Goal: Task Accomplishment & Management: Manage account settings

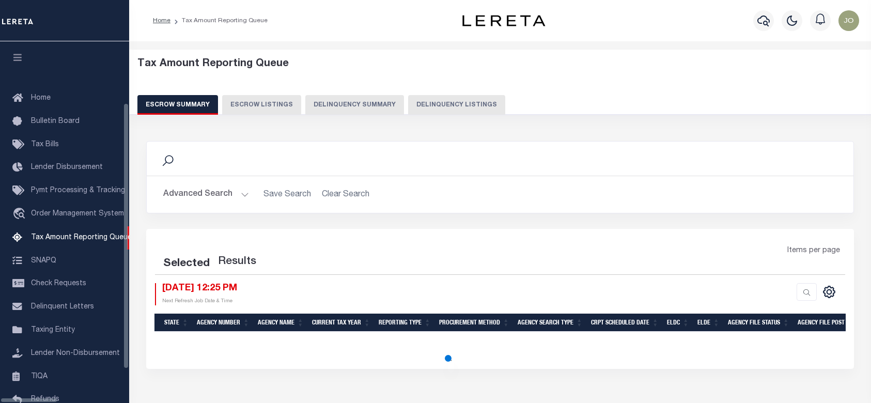
select select "100"
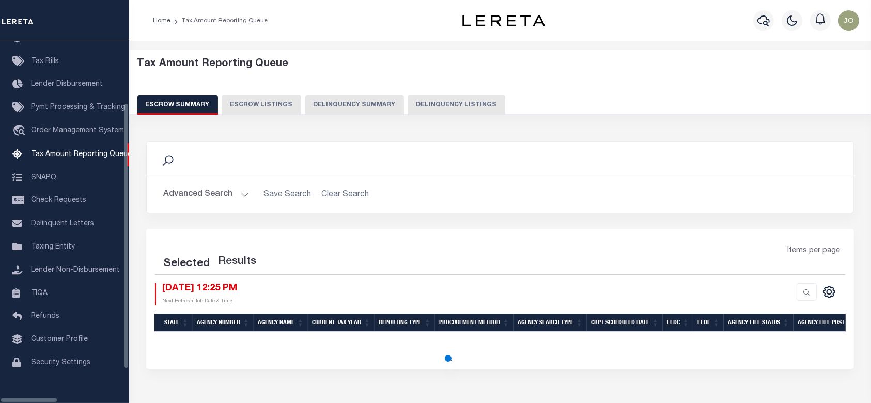
scroll to position [90, 0]
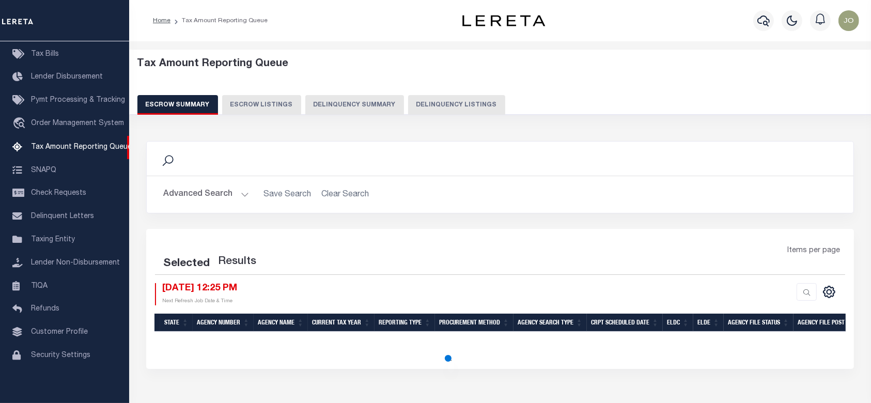
select select "100"
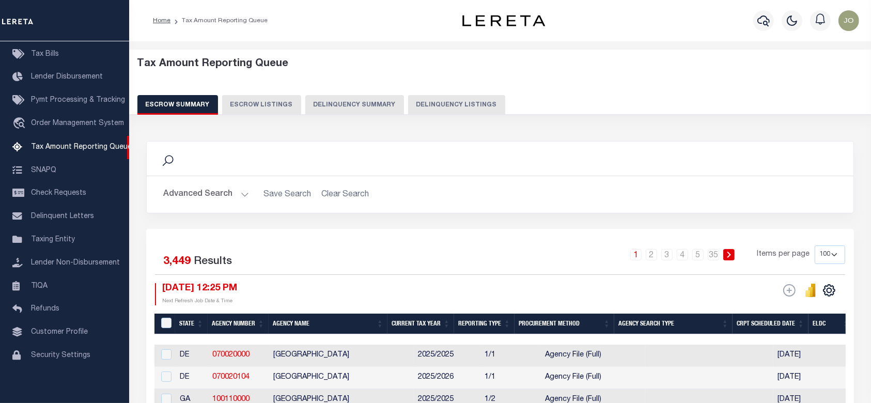
click at [339, 112] on button "Delinquency Summary" at bounding box center [354, 105] width 99 height 20
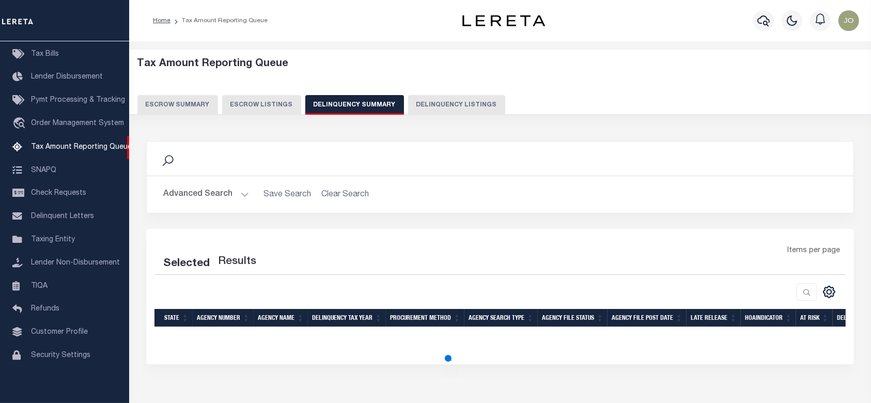
click at [343, 106] on button "Delinquency Summary" at bounding box center [354, 105] width 99 height 20
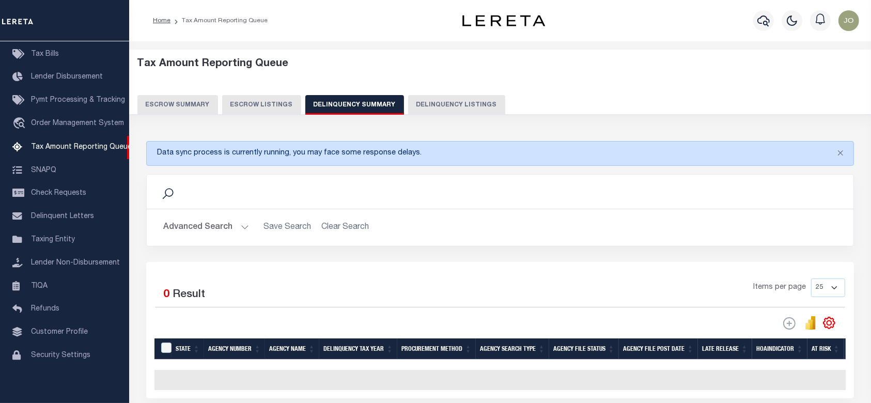
scroll to position [69, 0]
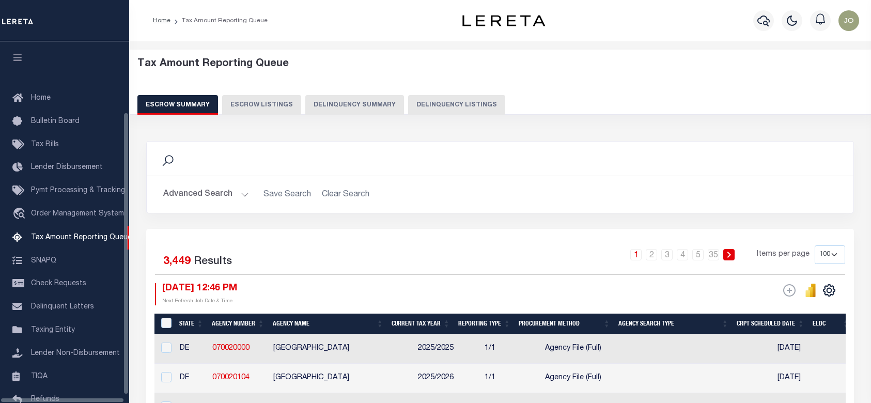
click at [346, 107] on button "Delinquency Summary" at bounding box center [354, 105] width 99 height 20
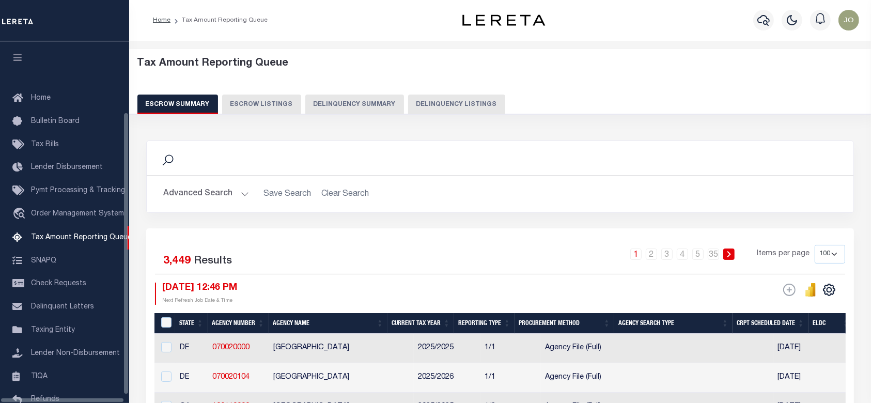
scroll to position [90, 0]
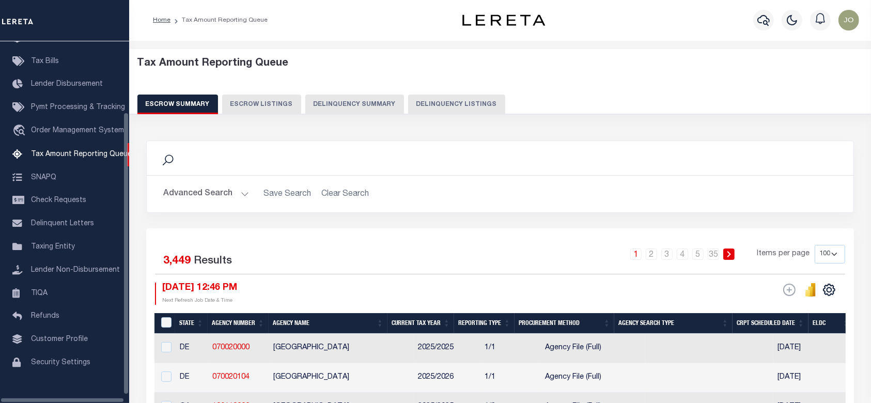
select select
select select "AnnualDelinquency"
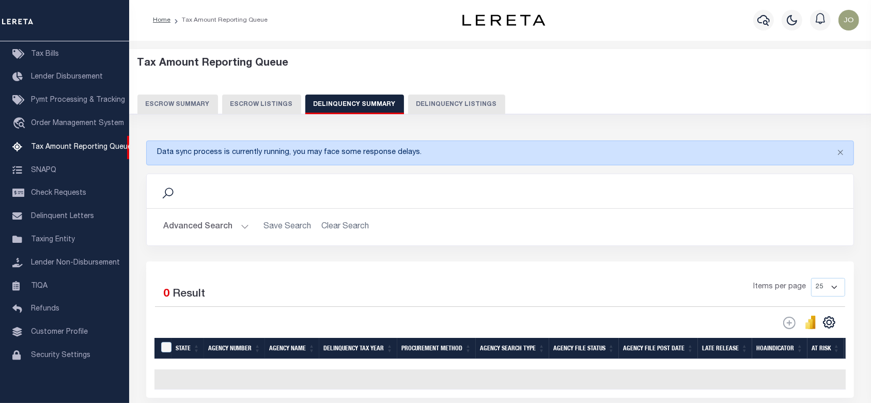
scroll to position [1, 0]
click at [194, 222] on button "Advanced Search" at bounding box center [206, 227] width 86 height 20
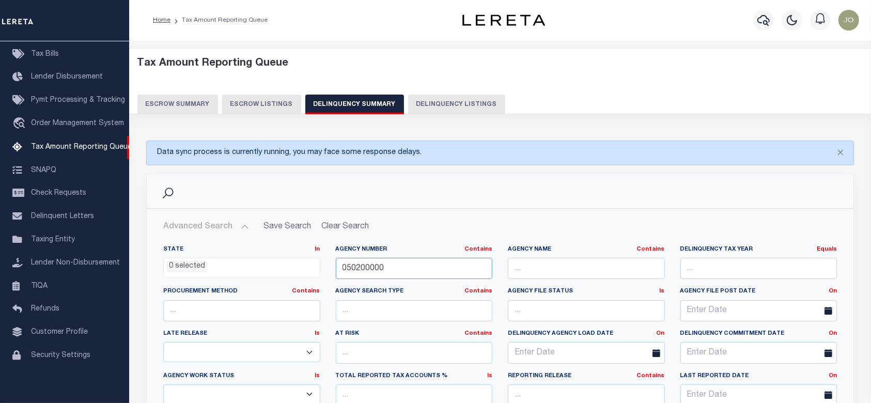
click at [423, 269] on input "050200000" at bounding box center [414, 268] width 157 height 21
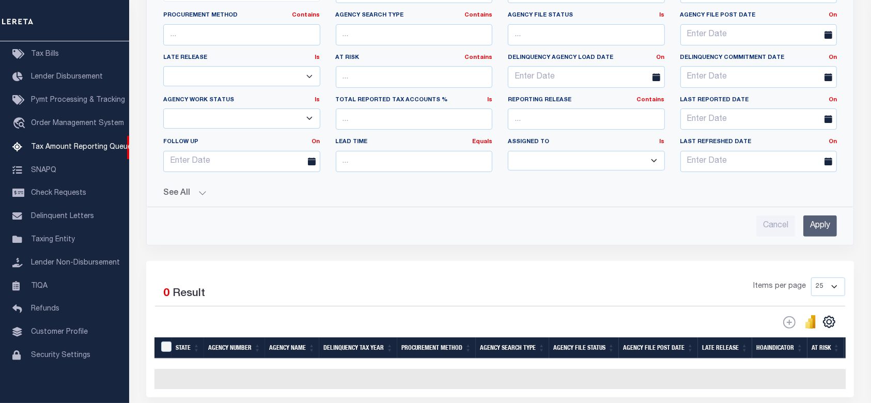
click at [818, 225] on input "Apply" at bounding box center [820, 225] width 34 height 21
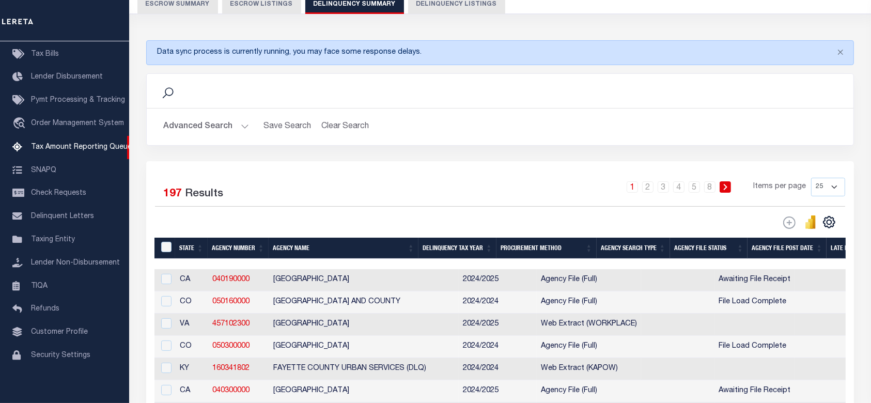
scroll to position [149, 0]
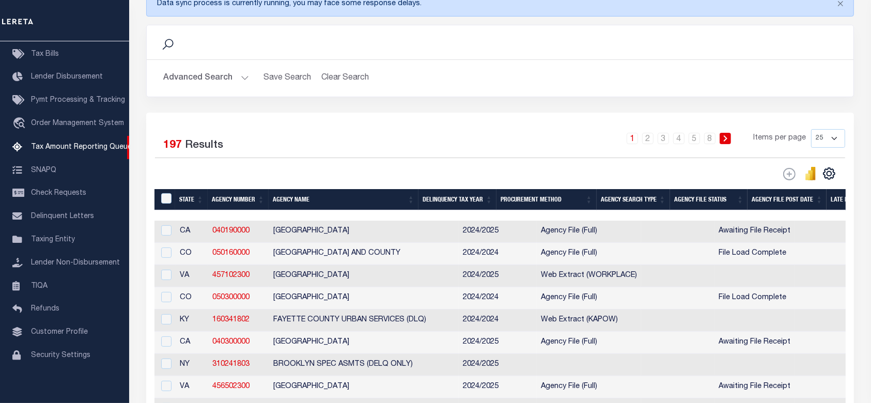
click at [215, 80] on button "Advanced Search" at bounding box center [206, 78] width 86 height 20
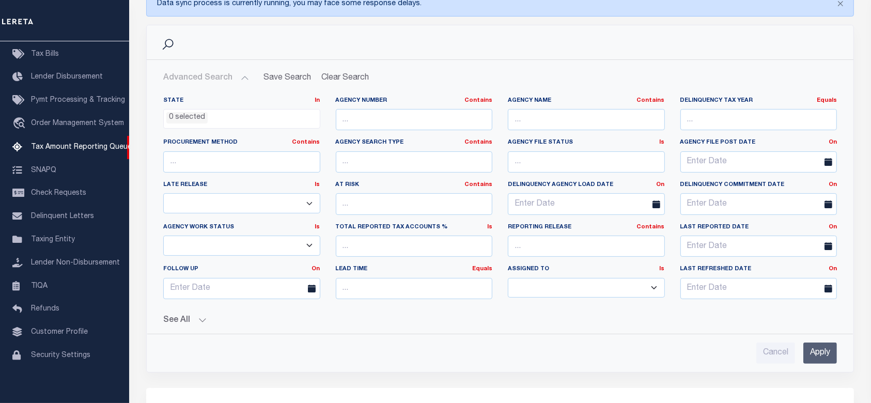
click at [196, 320] on button "See All" at bounding box center [499, 320] width 673 height 10
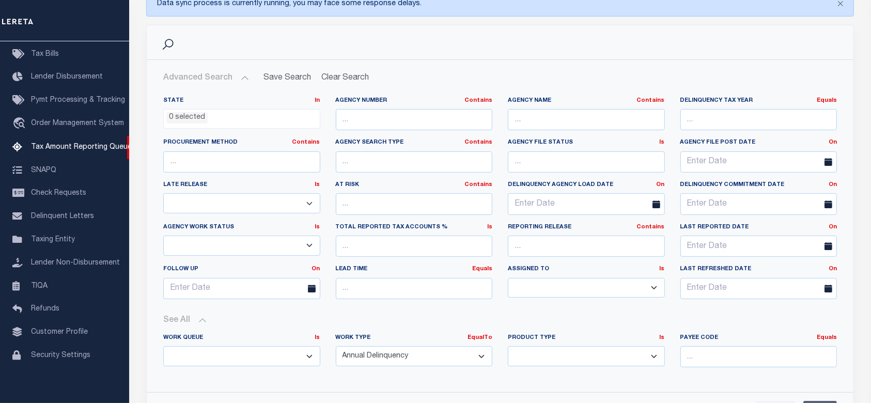
scroll to position [287, 0]
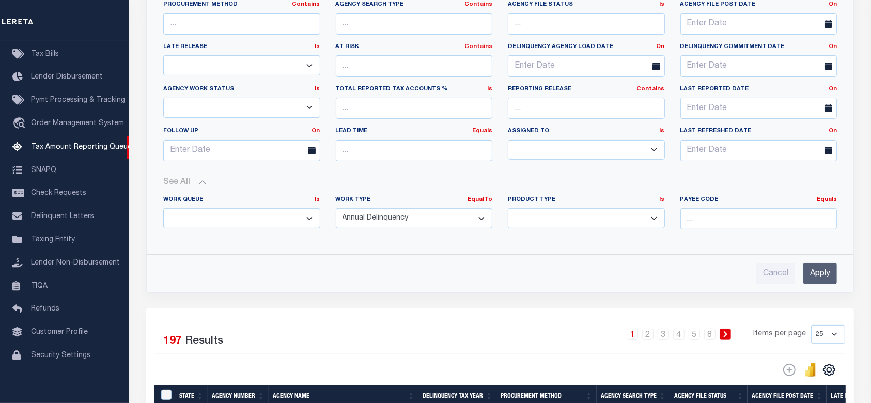
click at [420, 225] on select "Annual Delinquency Back Search Payment Status Check DTRACK" at bounding box center [414, 218] width 157 height 20
select select "DTRACK"
click at [336, 208] on select "Annual Delinquency Back Search Payment Status Check DTRACK" at bounding box center [414, 218] width 157 height 20
click at [834, 266] on input "Apply" at bounding box center [820, 273] width 34 height 21
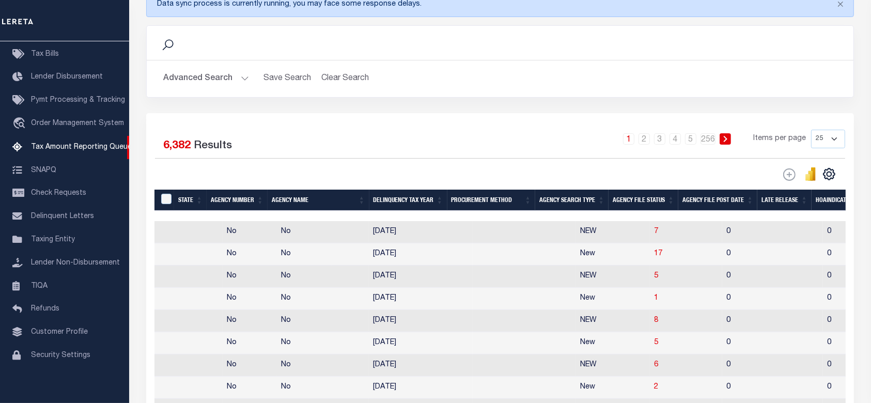
scroll to position [0, 605]
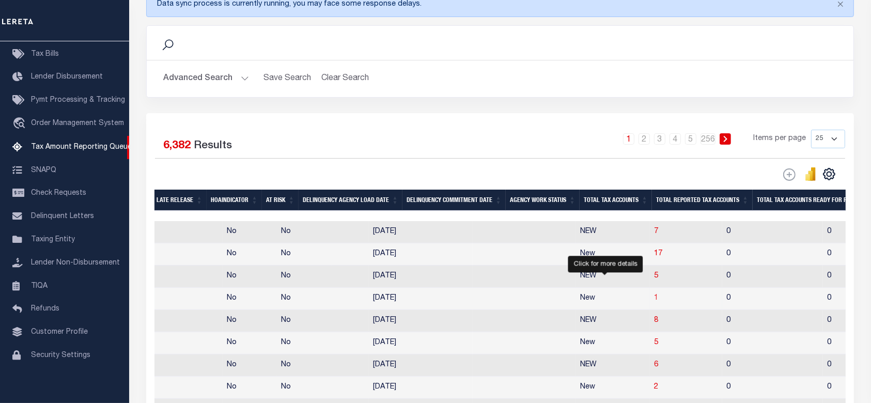
click at [654, 301] on span "1" at bounding box center [656, 297] width 4 height 7
select select "100"
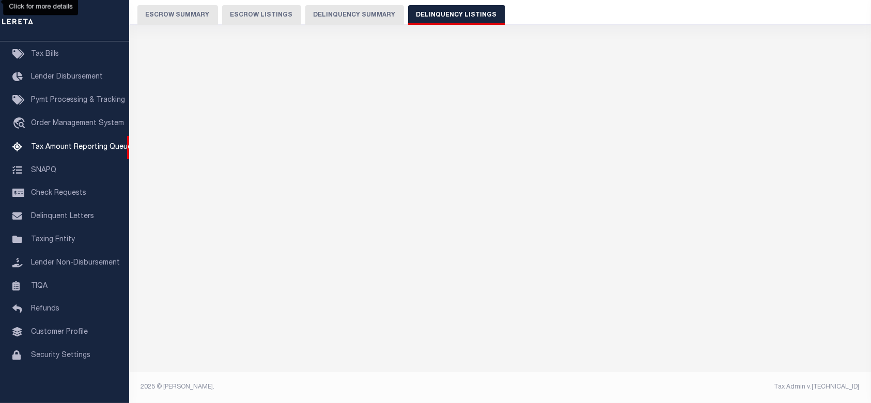
scroll to position [88, 0]
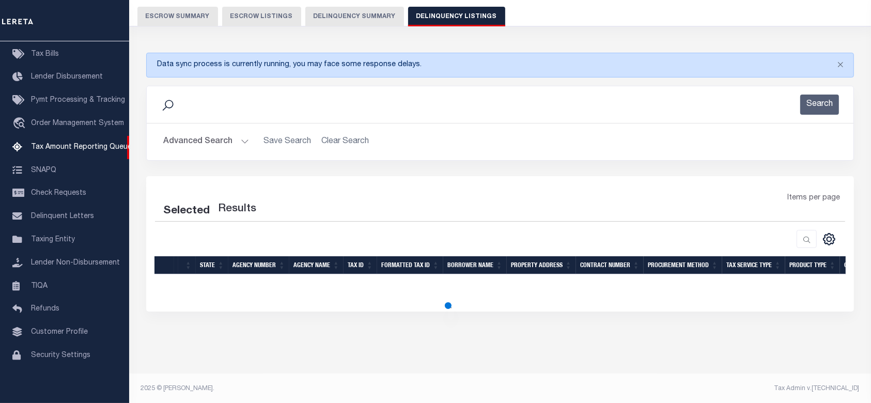
select select "100"
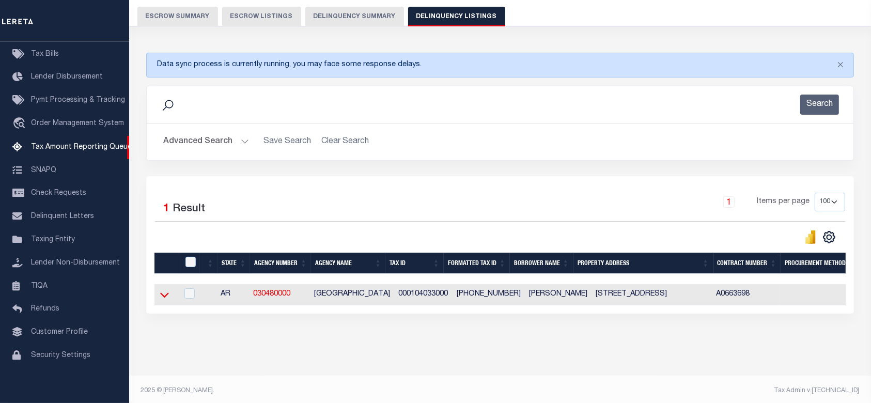
click at [166, 294] on icon at bounding box center [164, 294] width 9 height 11
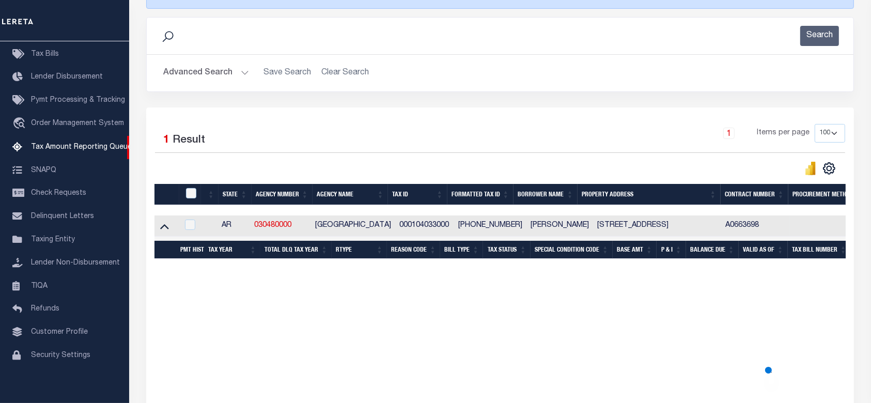
scroll to position [152, 0]
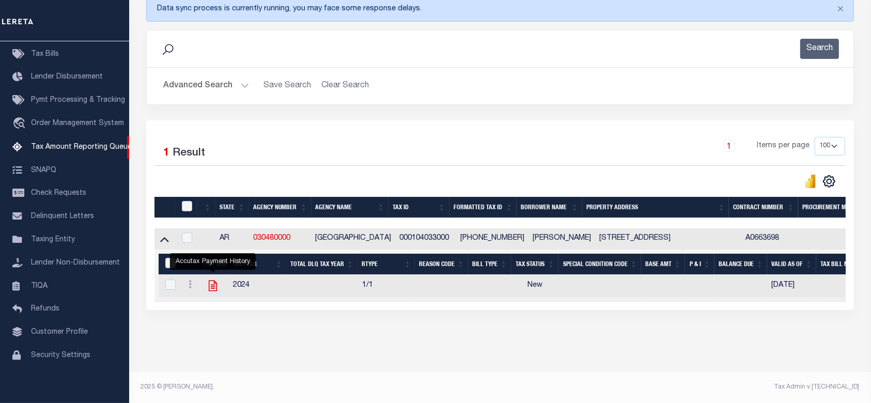
click at [211, 281] on icon "" at bounding box center [212, 285] width 13 height 13
checkbox input "true"
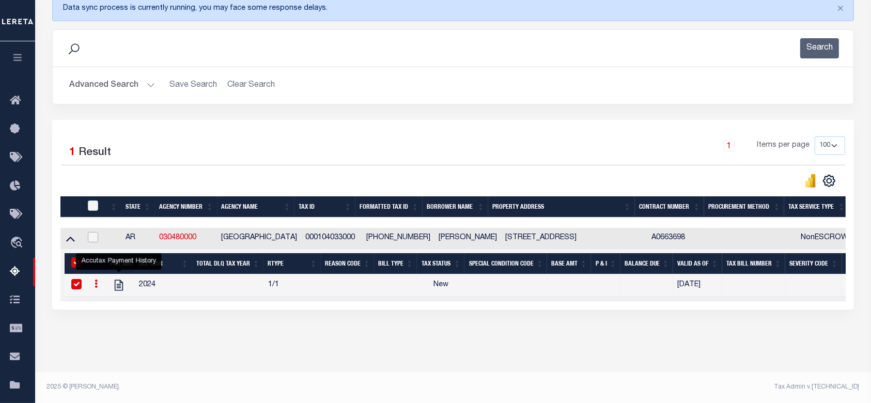
click at [93, 232] on input "checkbox" at bounding box center [93, 237] width 10 height 10
checkbox input "true"
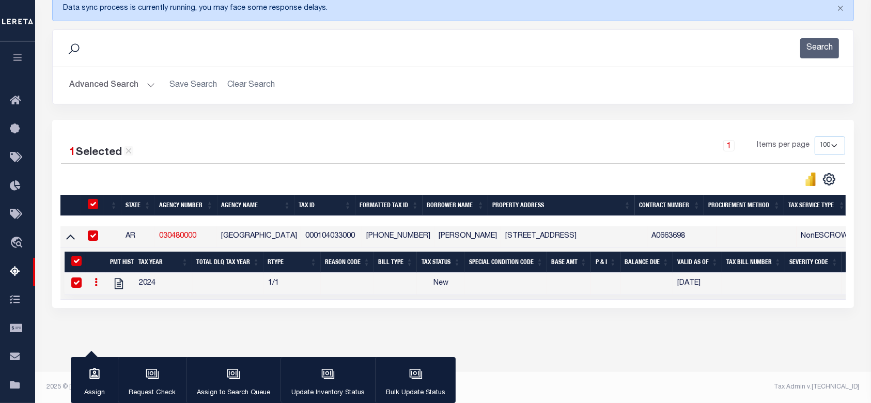
scroll to position [150, 0]
click at [413, 372] on icon "button" at bounding box center [415, 373] width 13 height 13
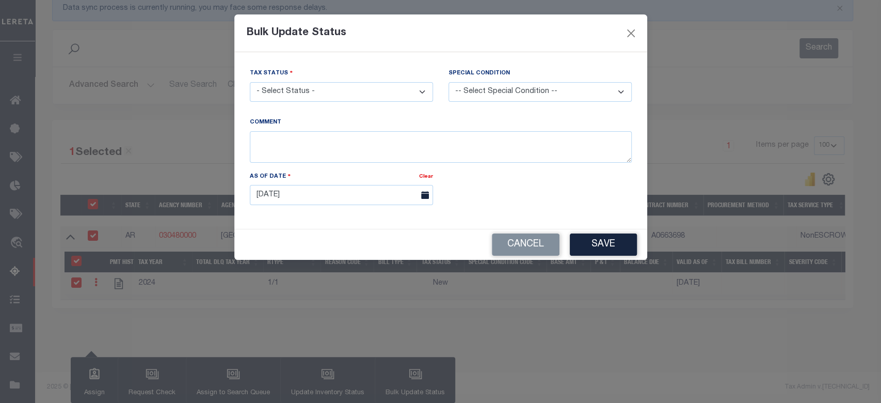
click at [372, 88] on select "- Select Status - Paid No Tax Due" at bounding box center [341, 92] width 183 height 20
select select "PYD"
click at [250, 82] on select "- Select Status - Paid No Tax Due" at bounding box center [341, 92] width 183 height 20
click at [601, 238] on button "Save" at bounding box center [603, 244] width 67 height 22
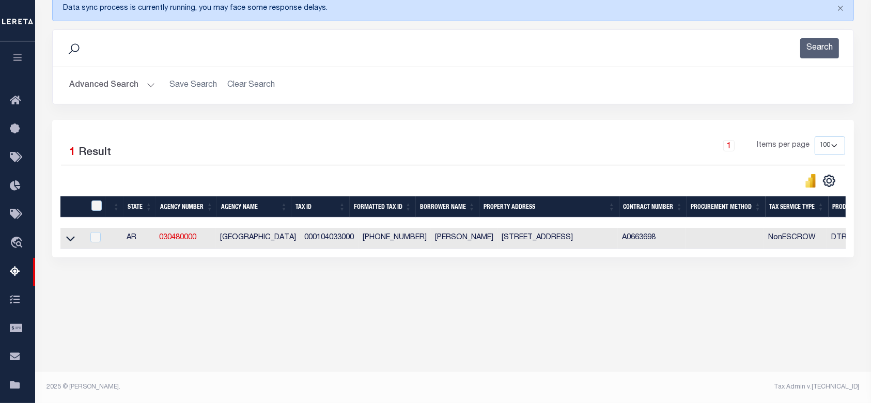
scroll to position [145, 0]
click at [74, 239] on icon at bounding box center [70, 238] width 9 height 11
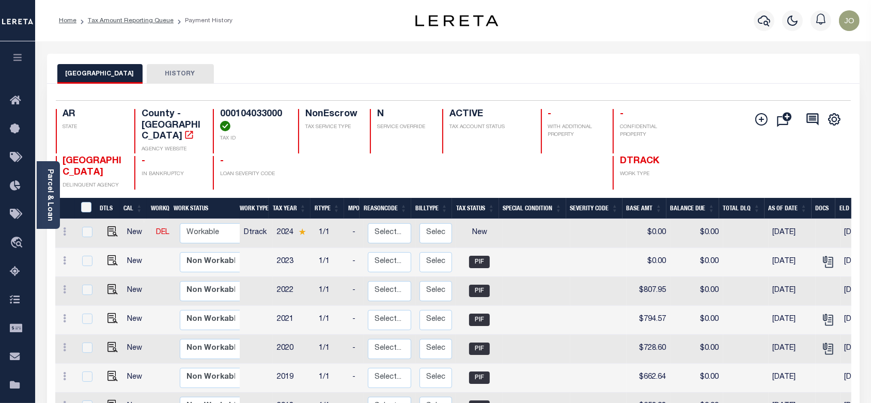
scroll to position [69, 0]
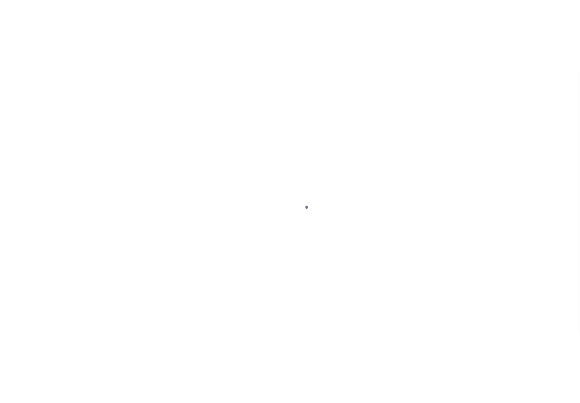
scroll to position [40, 0]
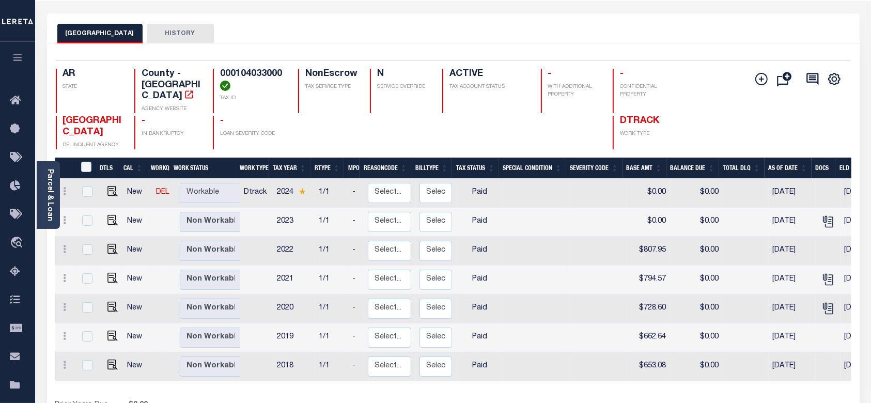
click at [495, 35] on div "MONROE COUNTY HISTORY" at bounding box center [453, 33] width 792 height 19
click at [157, 188] on link "DEL" at bounding box center [162, 191] width 13 height 7
checkbox input "true"
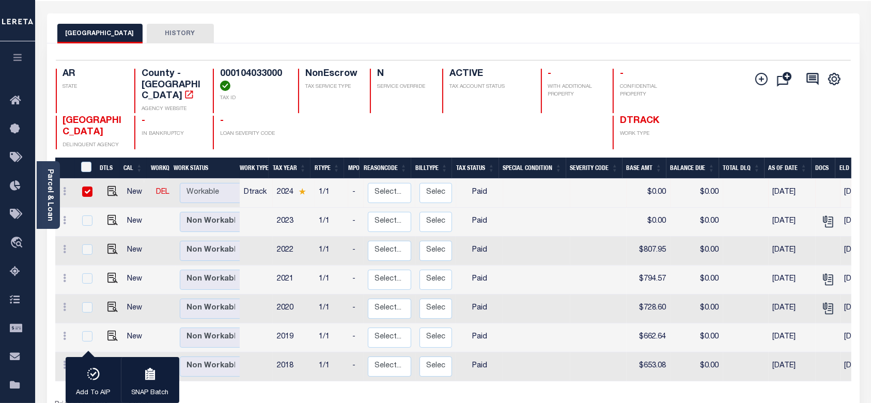
click at [85, 187] on input "checkbox" at bounding box center [87, 191] width 10 height 10
checkbox input "false"
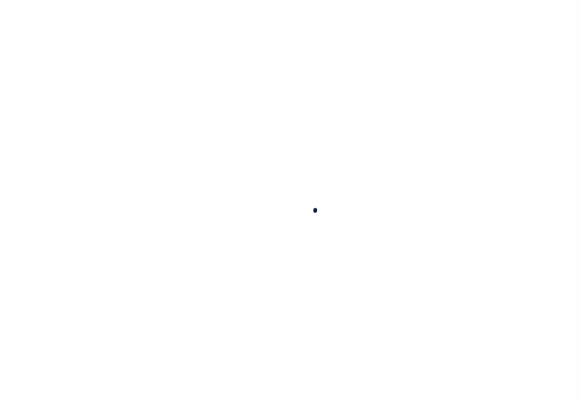
scroll to position [40, 0]
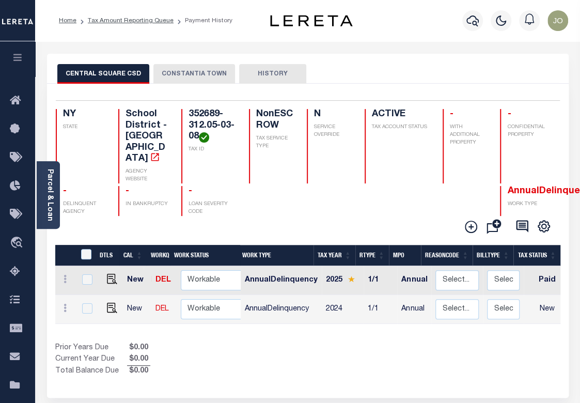
click at [209, 79] on button "CONSTANTIA TOWN" at bounding box center [194, 74] width 82 height 20
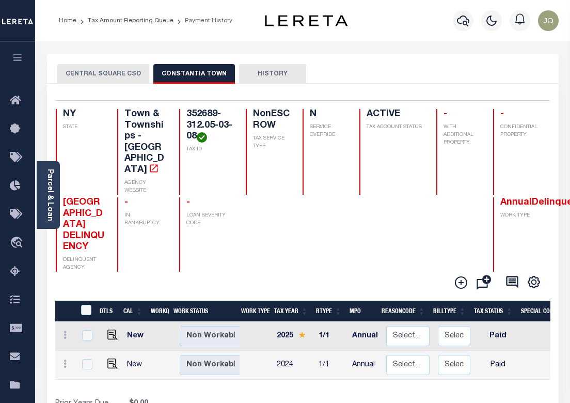
click at [122, 76] on button "CENTRAL SQUARE CSD" at bounding box center [103, 74] width 92 height 20
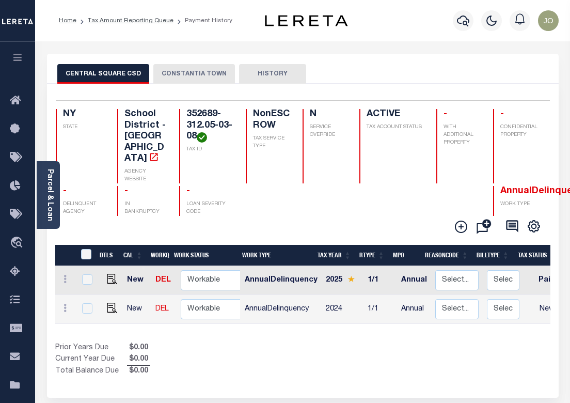
click at [213, 73] on button "CONSTANTIA TOWN" at bounding box center [194, 74] width 82 height 20
